Goal: Task Accomplishment & Management: Complete application form

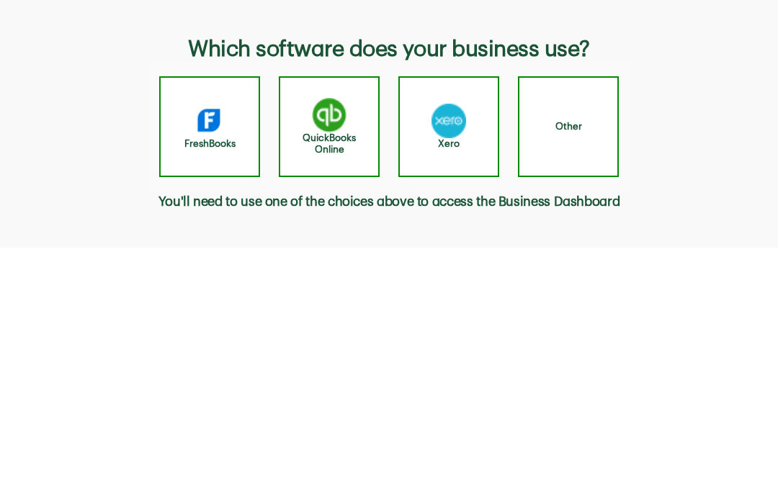
click at [585, 144] on div "Other" at bounding box center [568, 126] width 101 height 101
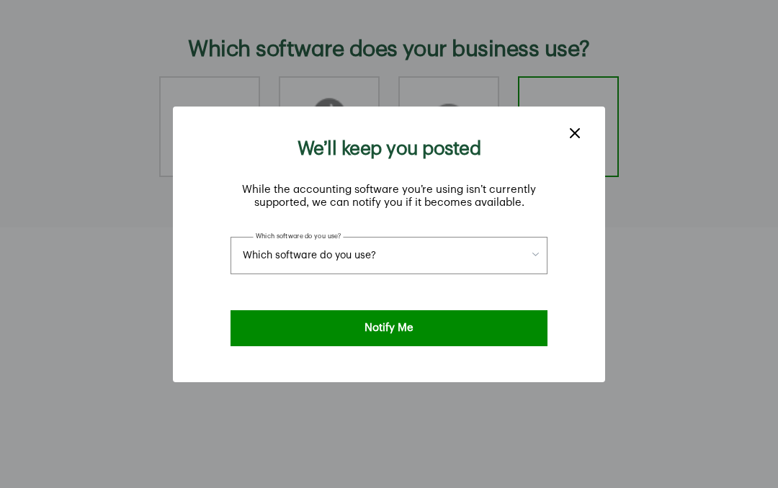
click at [539, 237] on button "Which software do you use?" at bounding box center [388, 255] width 317 height 37
